Goal: Task Accomplishment & Management: Use online tool/utility

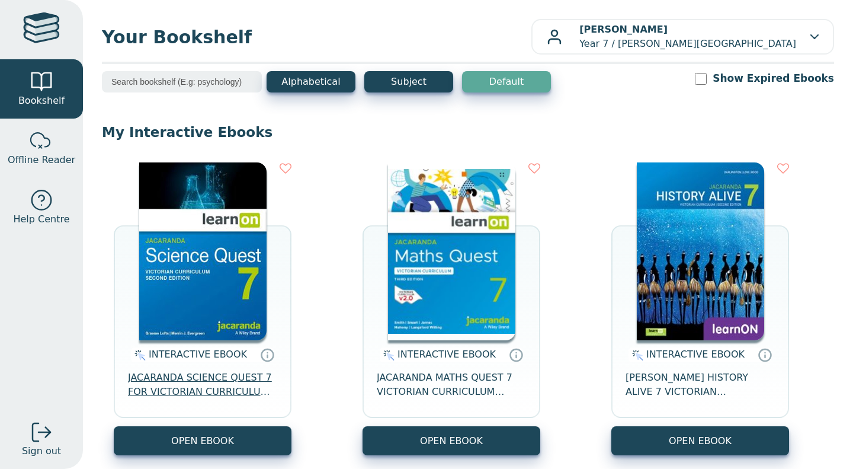
click at [230, 387] on span "JACARANDA SCIENCE QUEST 7 FOR VICTORIAN CURRICULUM LEARNON 2E EBOOK" at bounding box center [202, 384] width 149 height 28
